Goal: Information Seeking & Learning: Learn about a topic

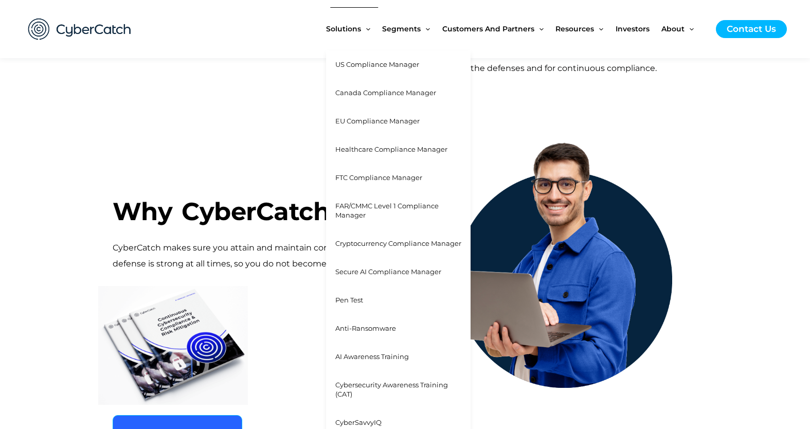
scroll to position [452, 0]
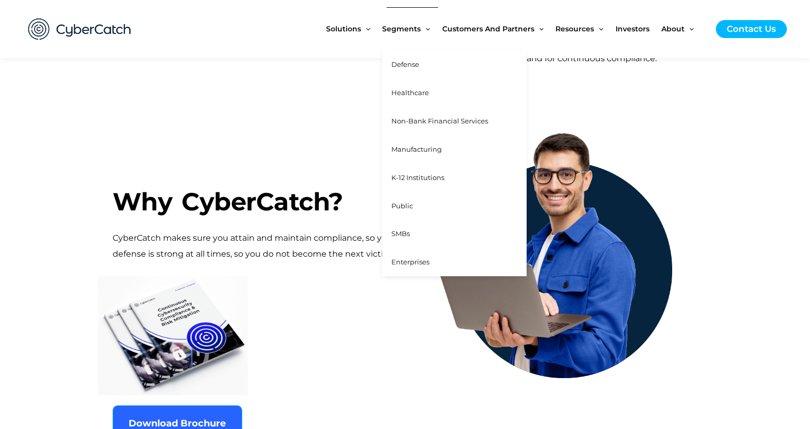
click at [418, 232] on link "SMBs" at bounding box center [454, 234] width 145 height 28
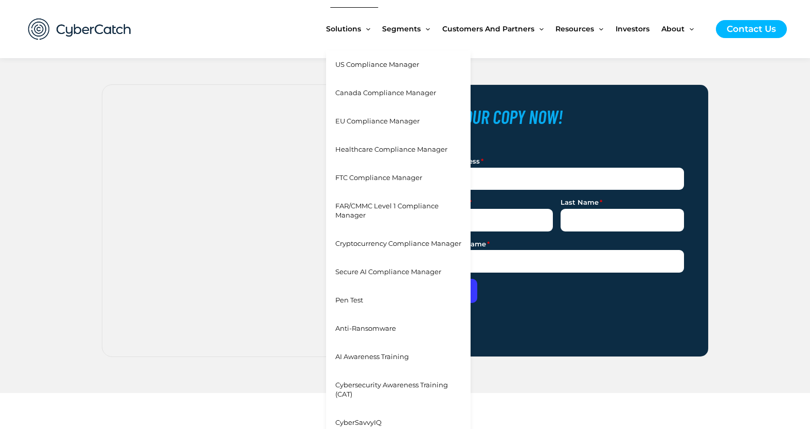
scroll to position [966, 0]
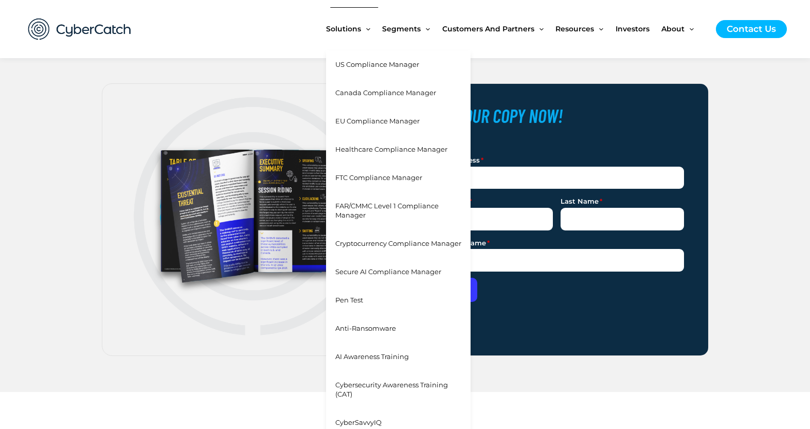
click at [380, 66] on span "US Compliance Manager" at bounding box center [378, 64] width 84 height 8
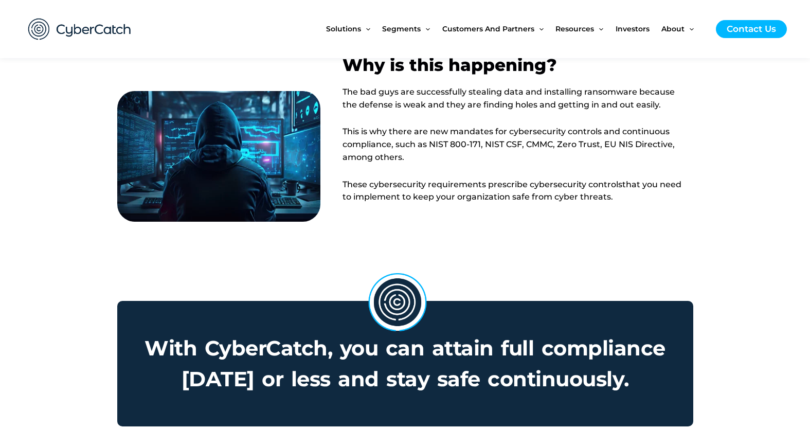
scroll to position [187, 0]
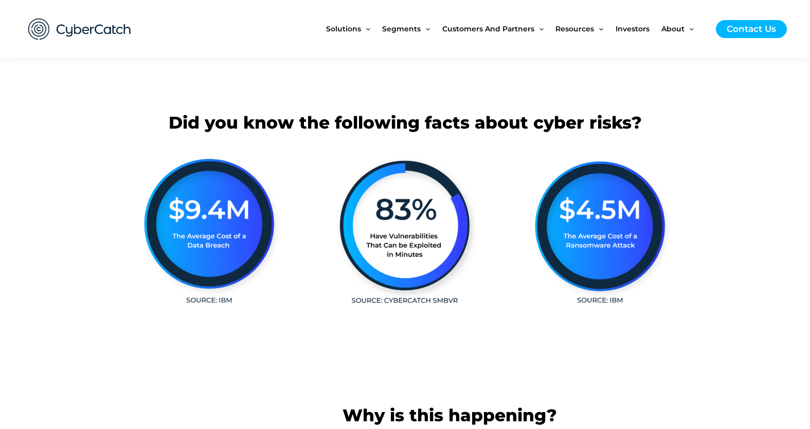
click at [307, 9] on div "Solutions Menu Toggle US Compliance Manager Canada Compliance Manager EU Compli…" at bounding box center [515, 29] width 544 height 58
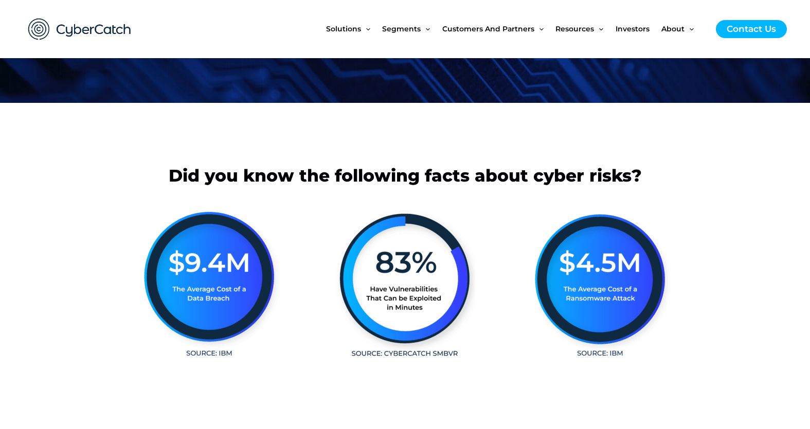
scroll to position [142, 0]
